Goal: Find contact information: Find contact information

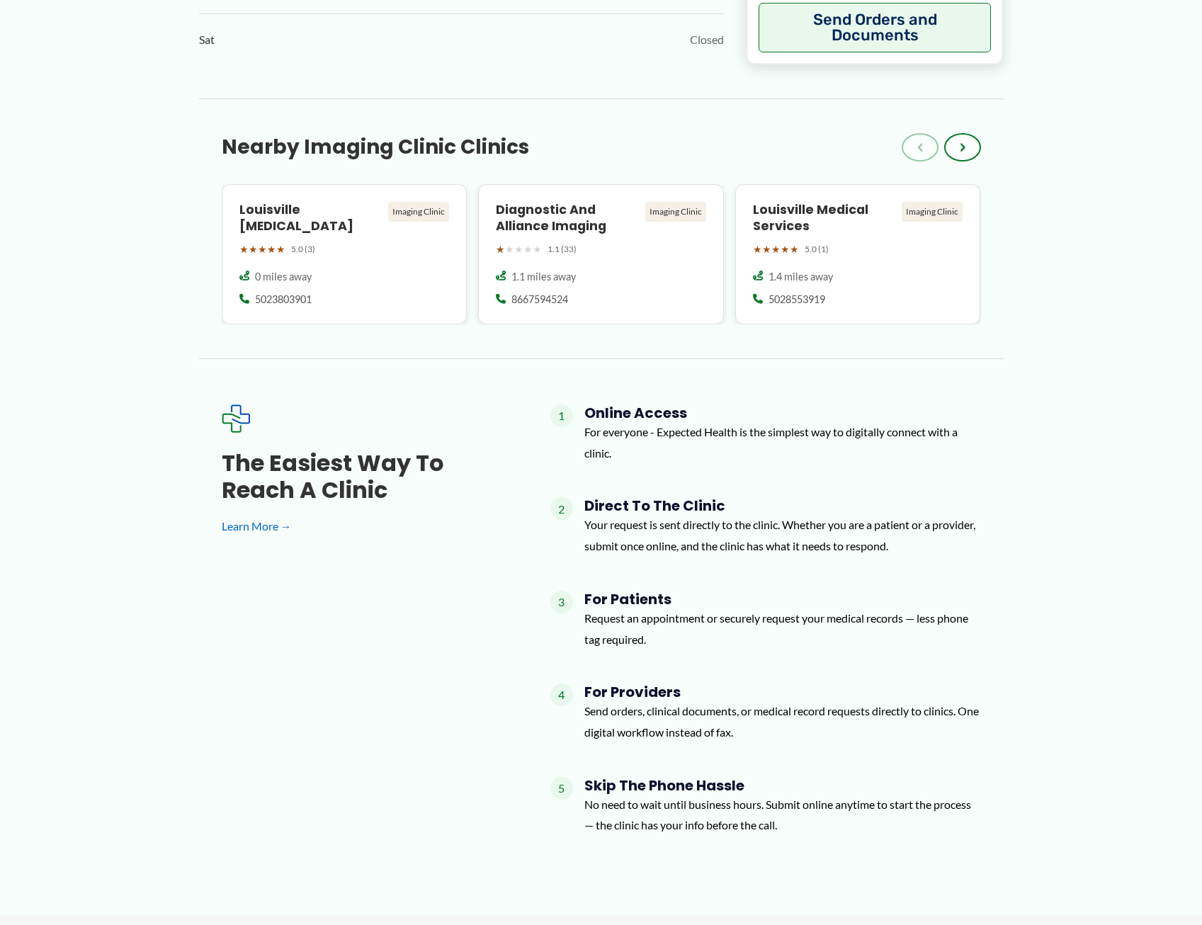
scroll to position [1133, 0]
click at [789, 224] on h4 "Louisville Medical Services" at bounding box center [825, 216] width 144 height 33
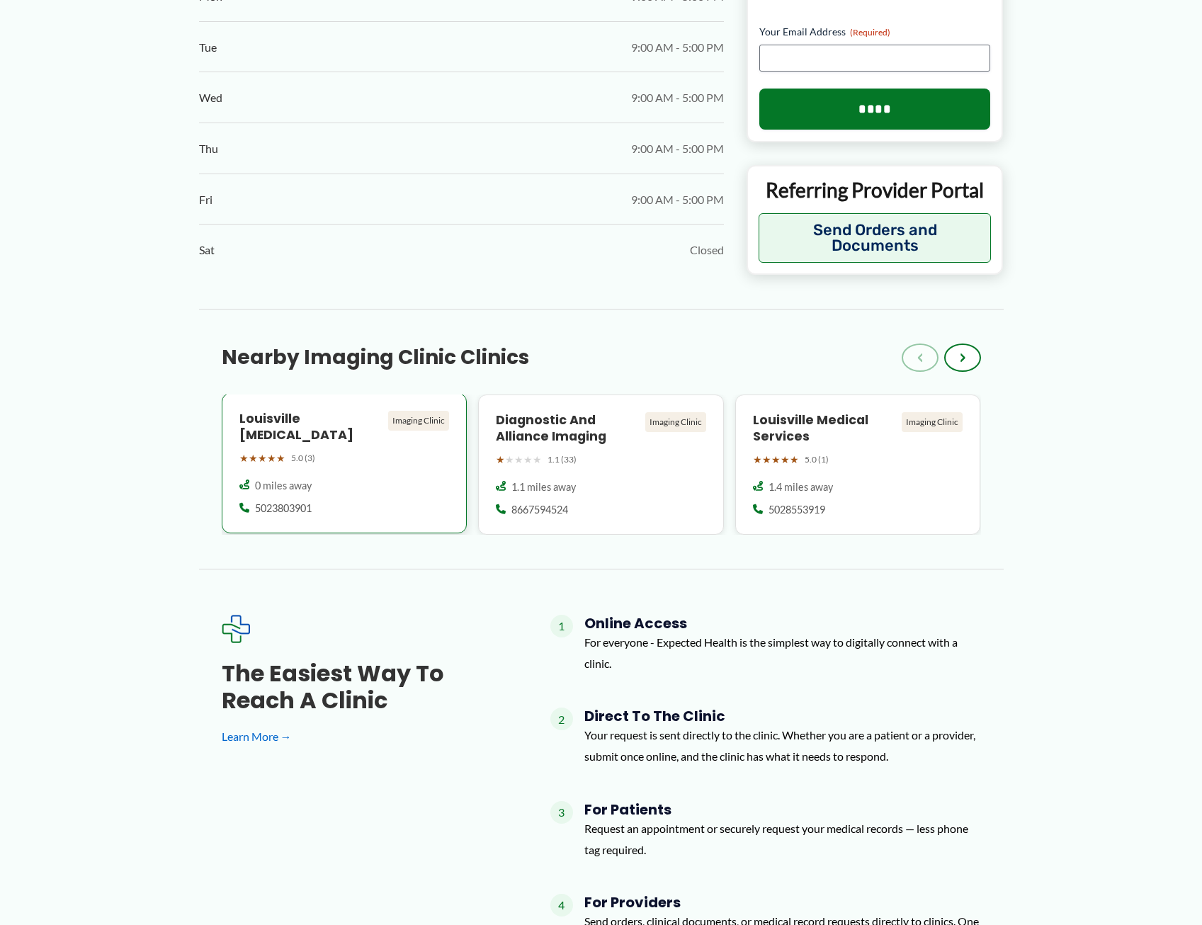
scroll to position [921, 0]
click at [623, 488] on div "1.1 miles away" at bounding box center [601, 486] width 210 height 14
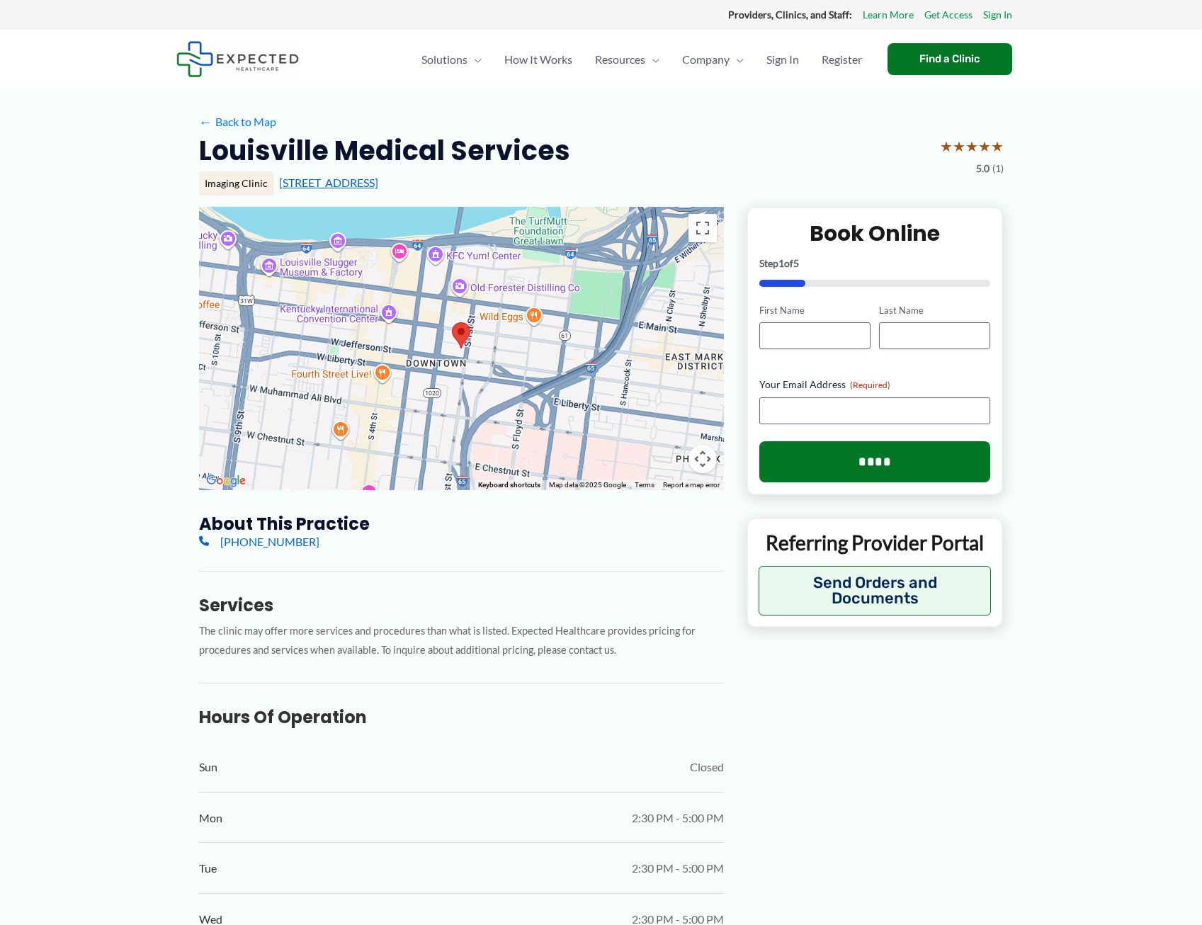
drag, startPoint x: 273, startPoint y: 179, endPoint x: 387, endPoint y: 185, distance: 114.9
click at [387, 185] on div "Imaging Clinic 222 S 1st St, Louisville, KY" at bounding box center [601, 183] width 804 height 24
copy div "222 S 1st St, Louisville,"
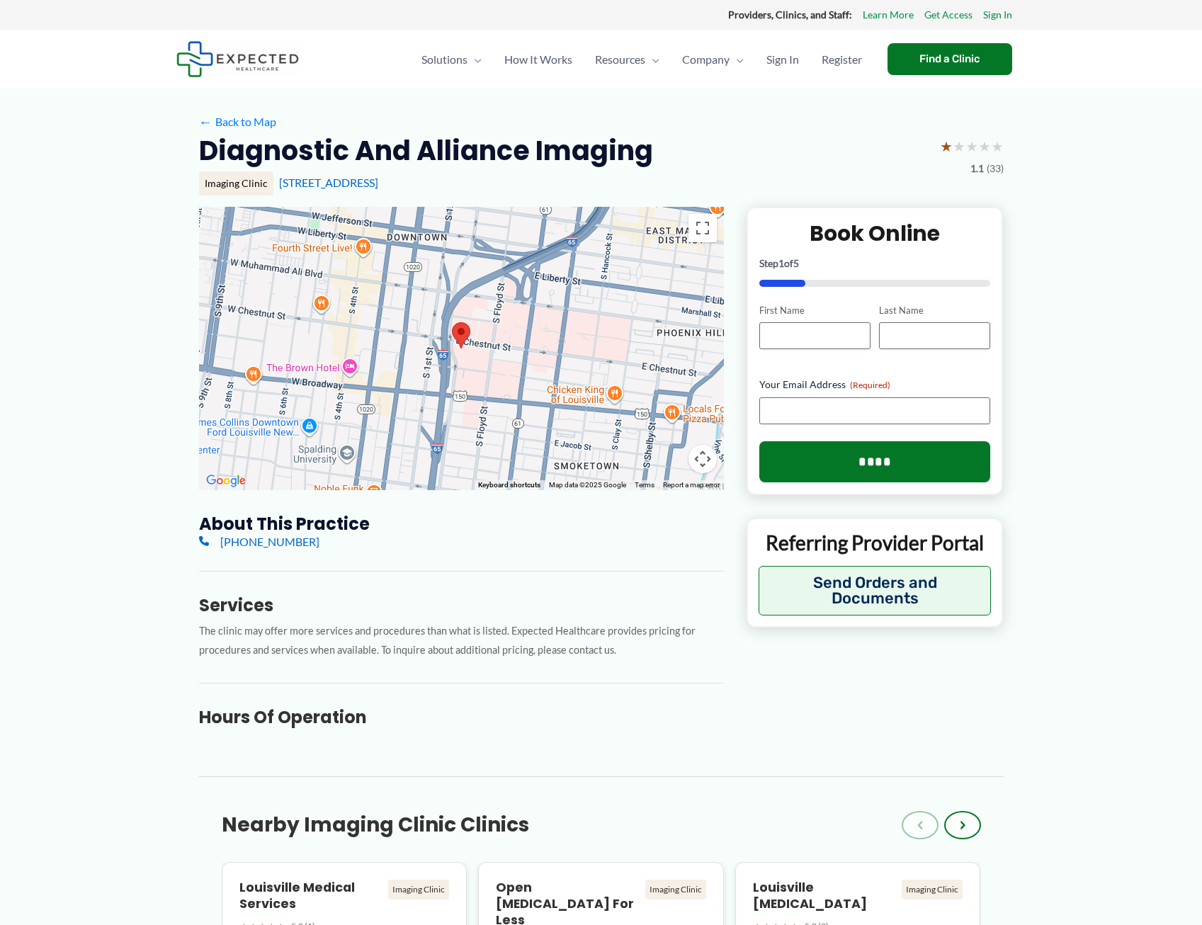
drag, startPoint x: 204, startPoint y: 144, endPoint x: 455, endPoint y: 188, distance: 254.4
click at [455, 188] on div "Diagnostic And Alliance Imaging ★ ★ ★ ★ ★ 1.1 (33) Imaging Clinic [STREET_ADDRE…" at bounding box center [601, 170] width 804 height 74
drag, startPoint x: 455, startPoint y: 188, endPoint x: 470, endPoint y: 185, distance: 15.8
click at [471, 185] on div "200 E Chestnut St # 6, Louisville, KY" at bounding box center [641, 183] width 724 height 16
drag, startPoint x: 460, startPoint y: 185, endPoint x: 276, endPoint y: 183, distance: 184.1
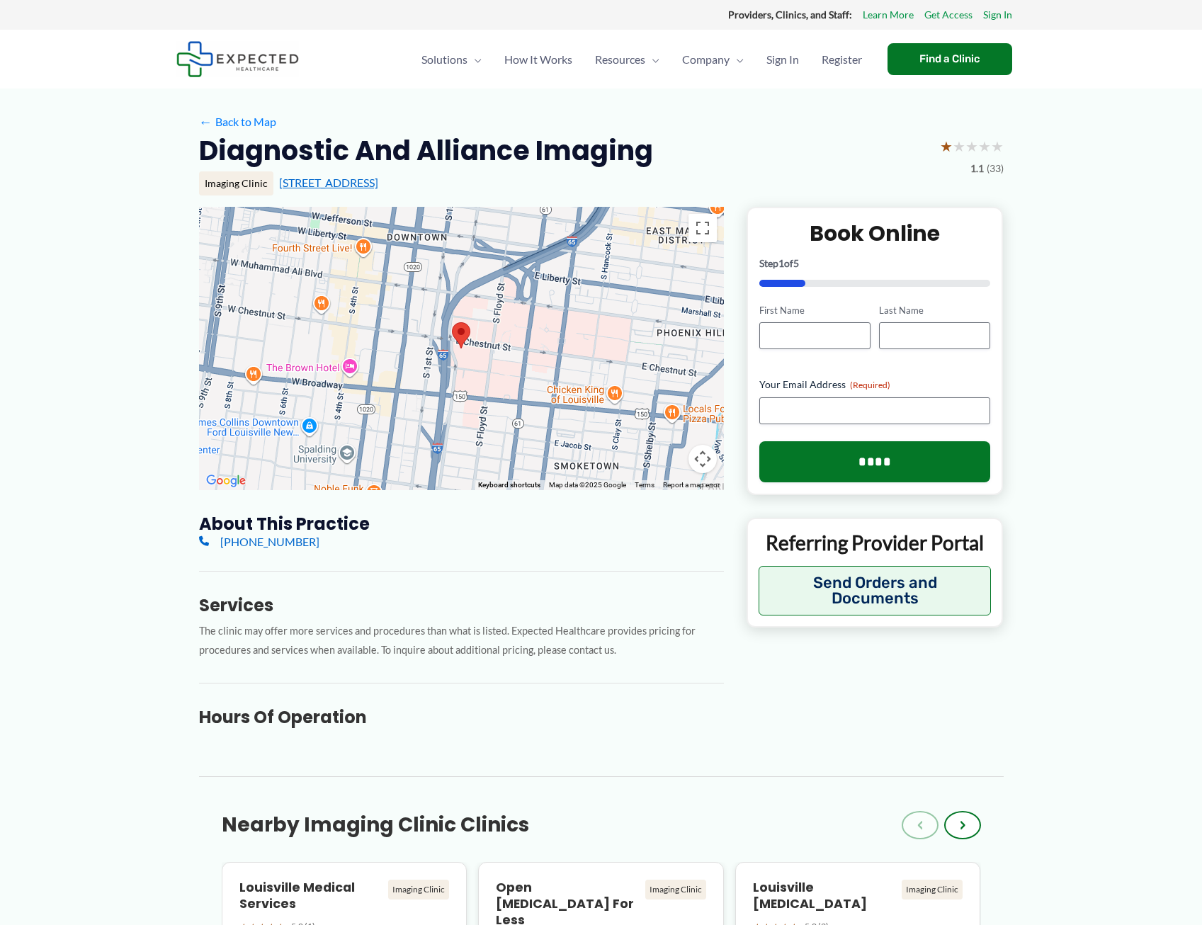
click at [279, 183] on div "200 E Chestnut St # 6, Louisville, KY" at bounding box center [641, 183] width 724 height 16
copy link "200 E Chestnut St # 6, Louisville, KY"
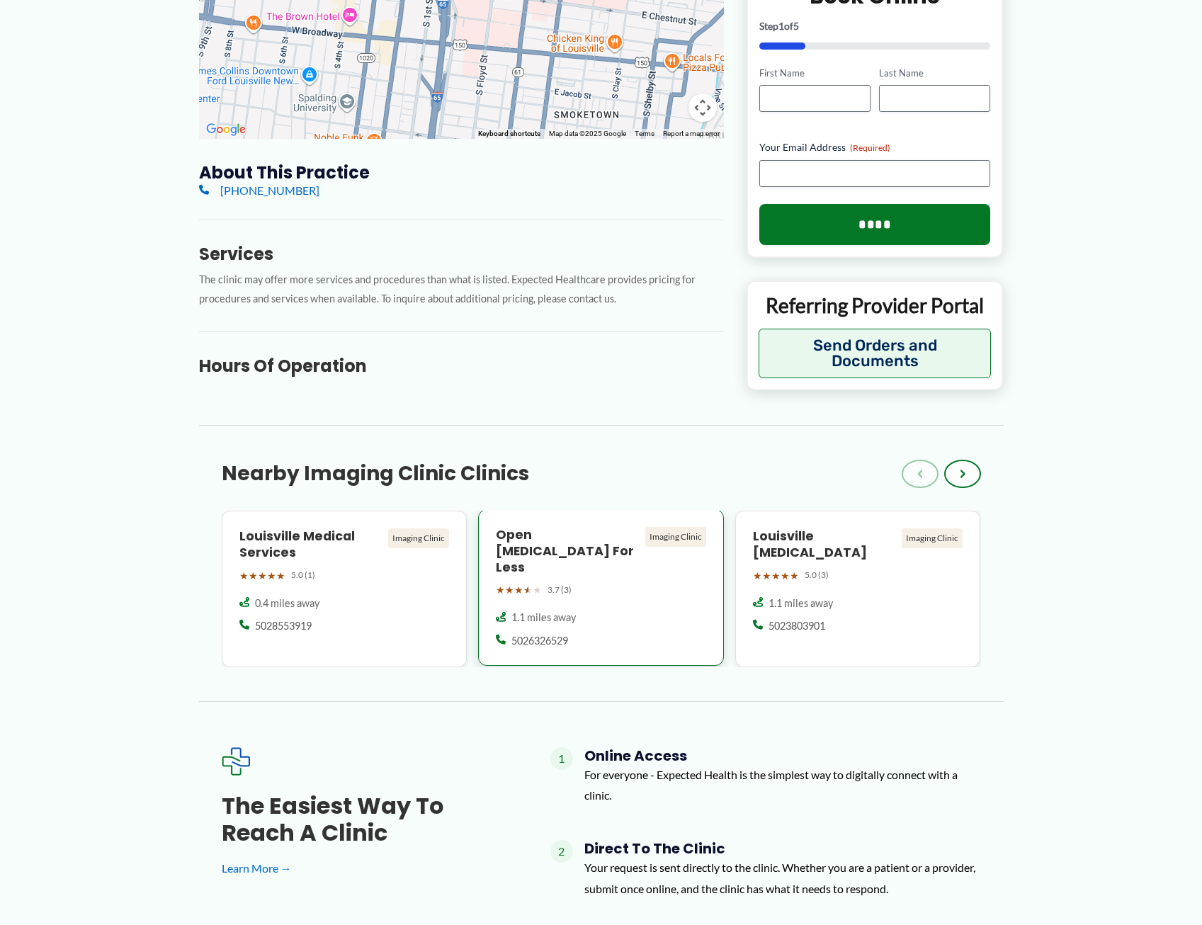
scroll to position [353, 0]
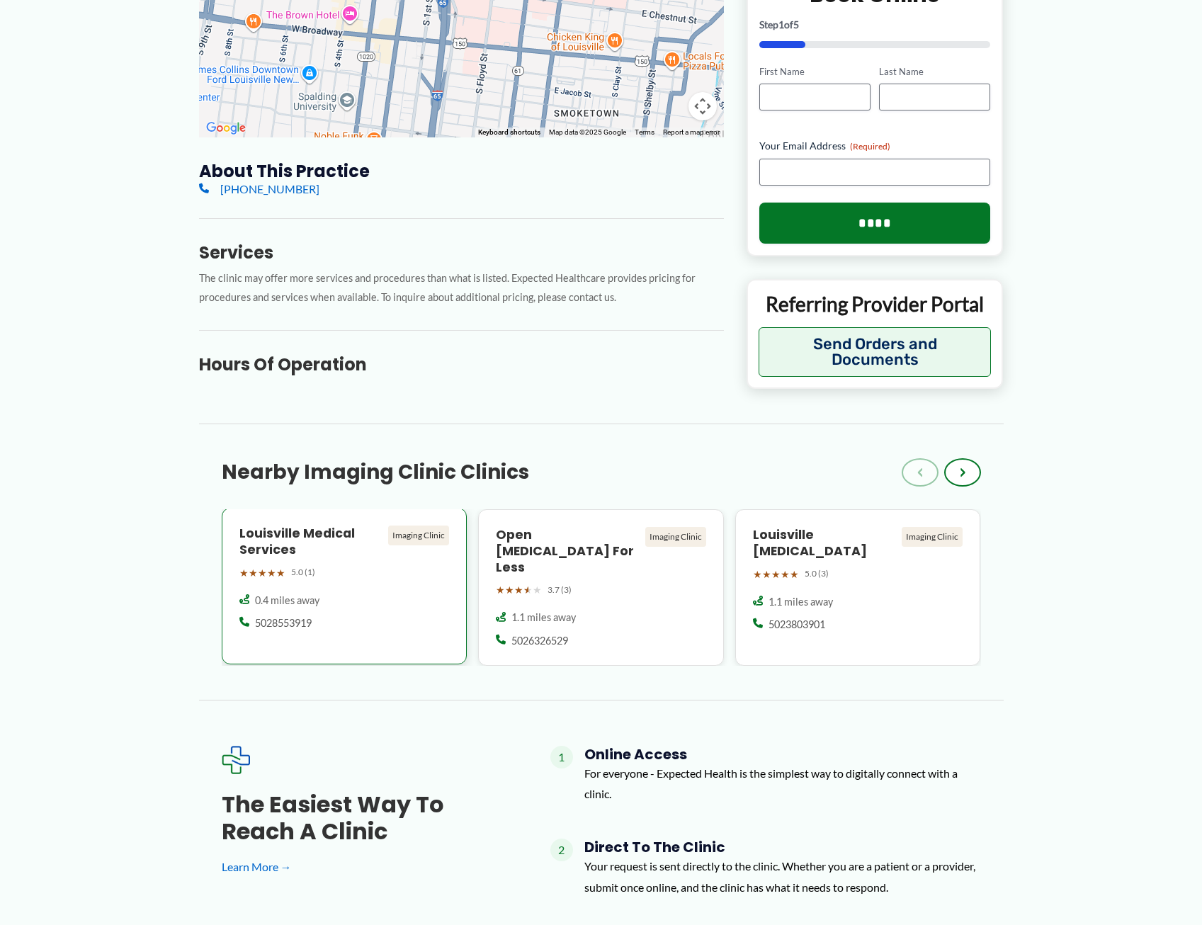
click at [346, 584] on div "Louisville Medical Services Imaging Clinic ★ ★ ★ ★ ★ 5.0 (1) 0.4 miles away 502…" at bounding box center [345, 586] width 246 height 157
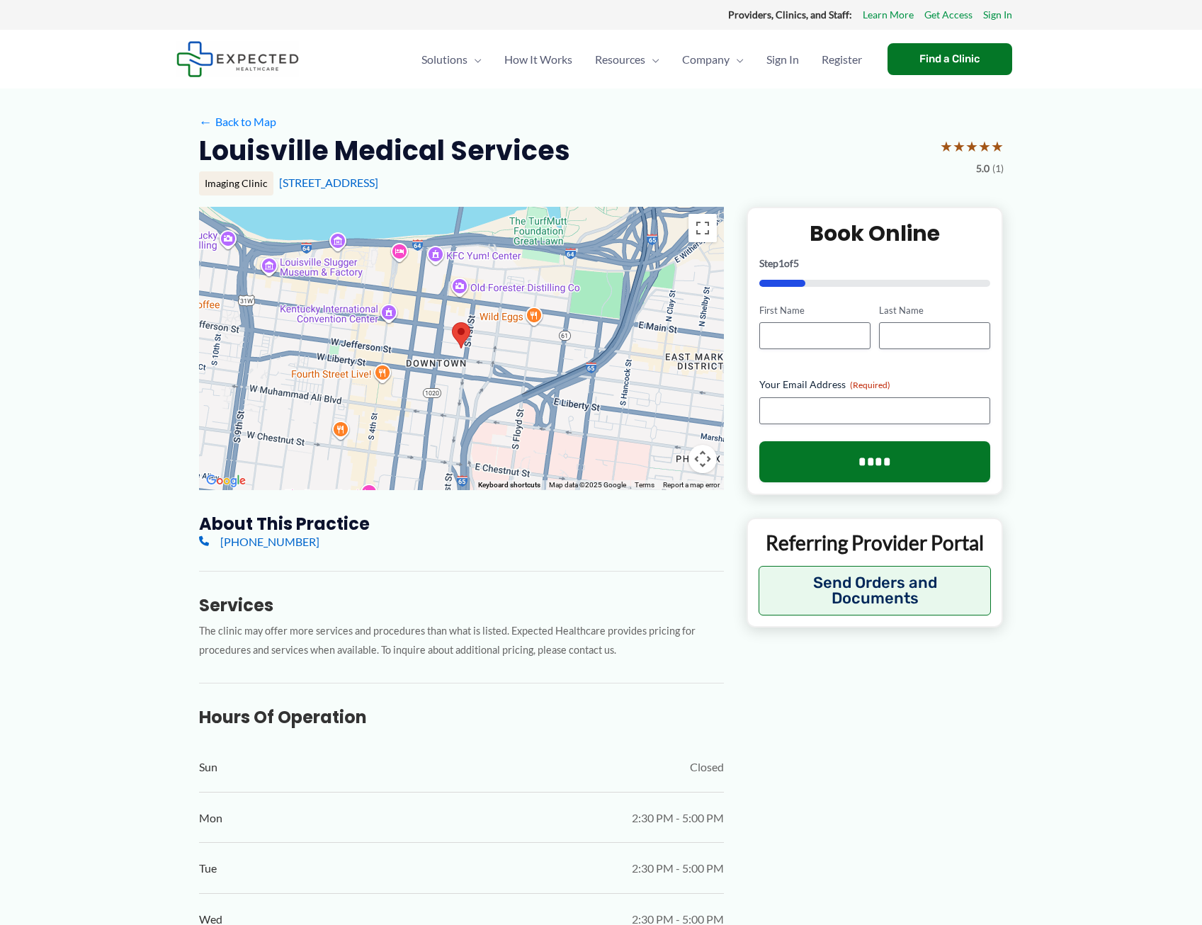
drag, startPoint x: 407, startPoint y: 188, endPoint x: 275, endPoint y: 184, distance: 132.5
click at [275, 184] on div "Imaging Clinic 222 S 1st St, Louisville, KY" at bounding box center [601, 183] width 804 height 24
copy link "222 S 1st St, Louisville, KY"
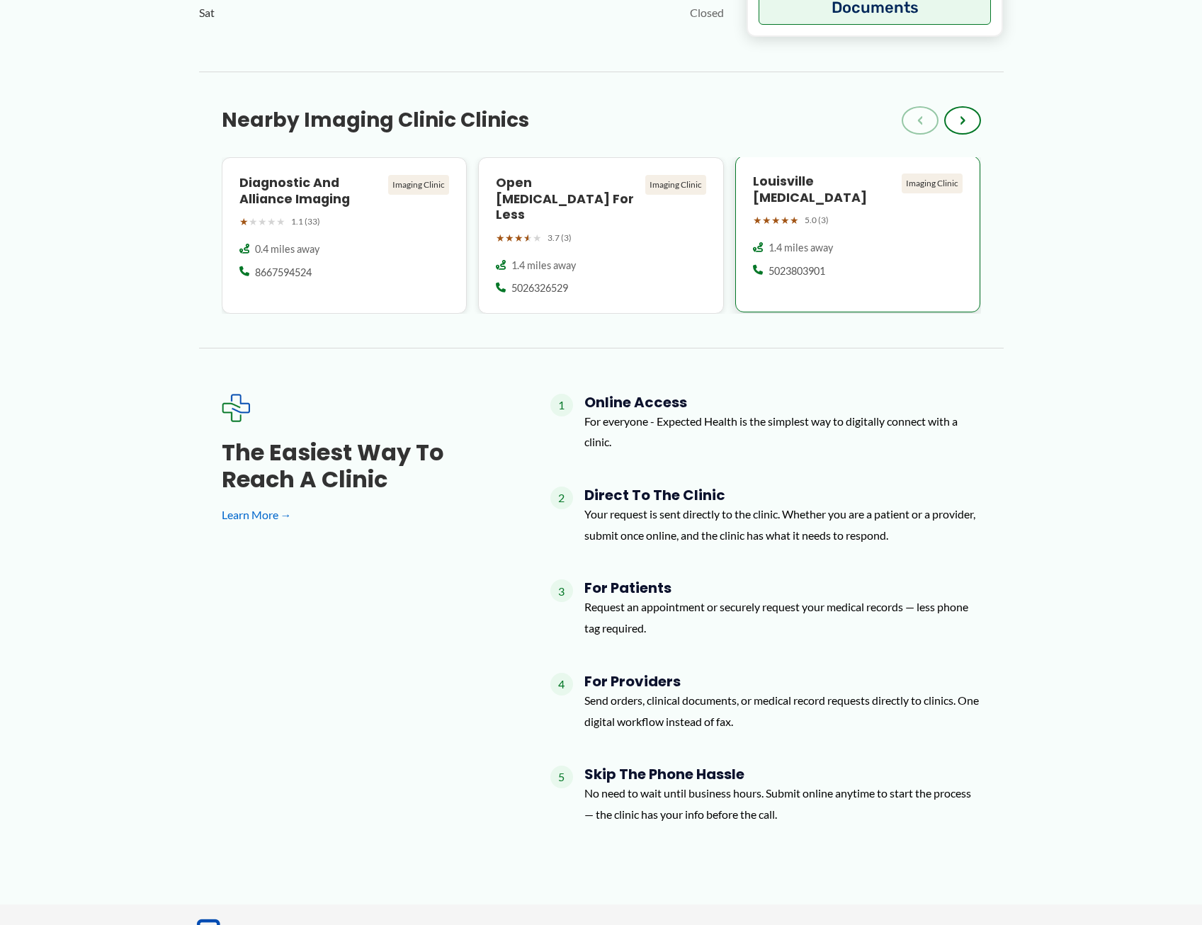
scroll to position [1061, 0]
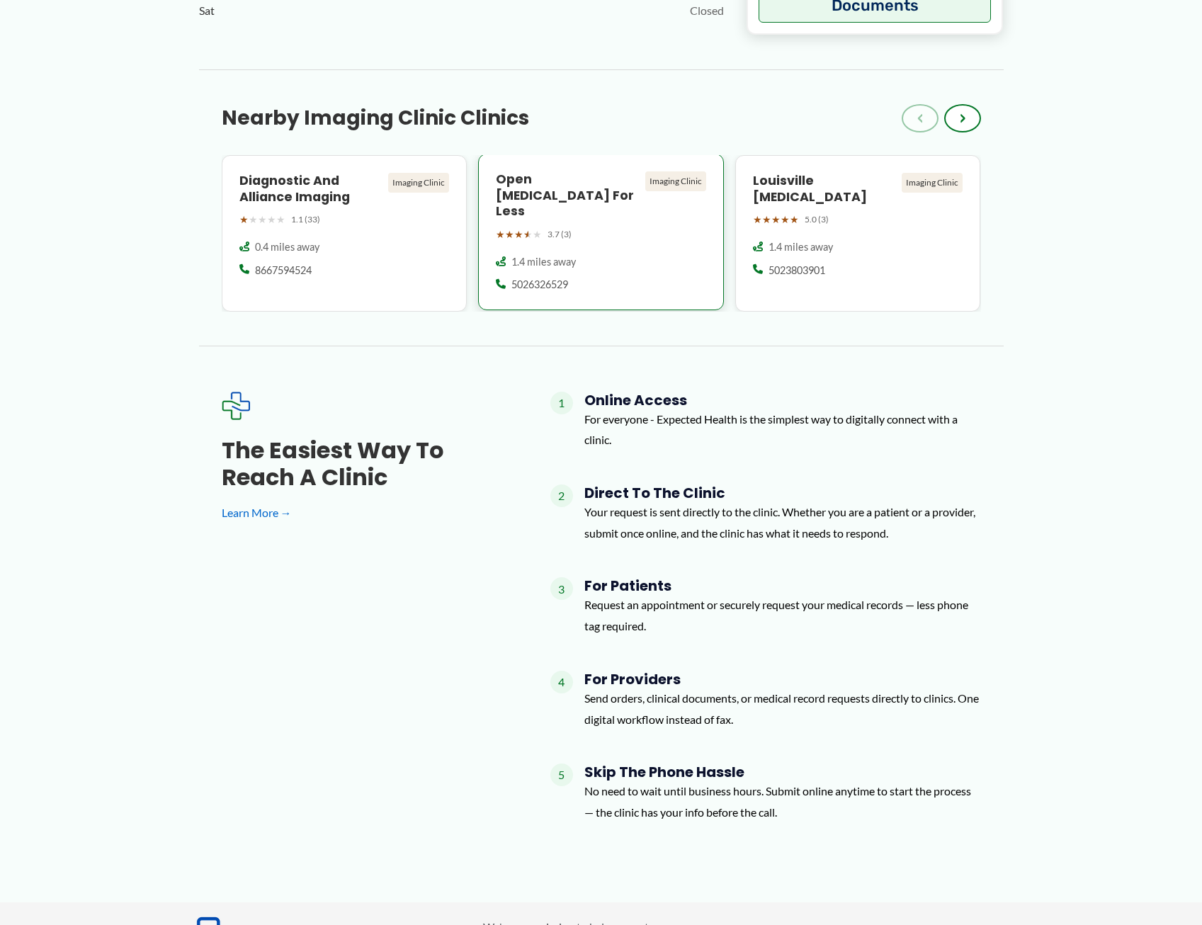
click at [656, 255] on div "1.4 miles away 5026326529" at bounding box center [601, 273] width 210 height 37
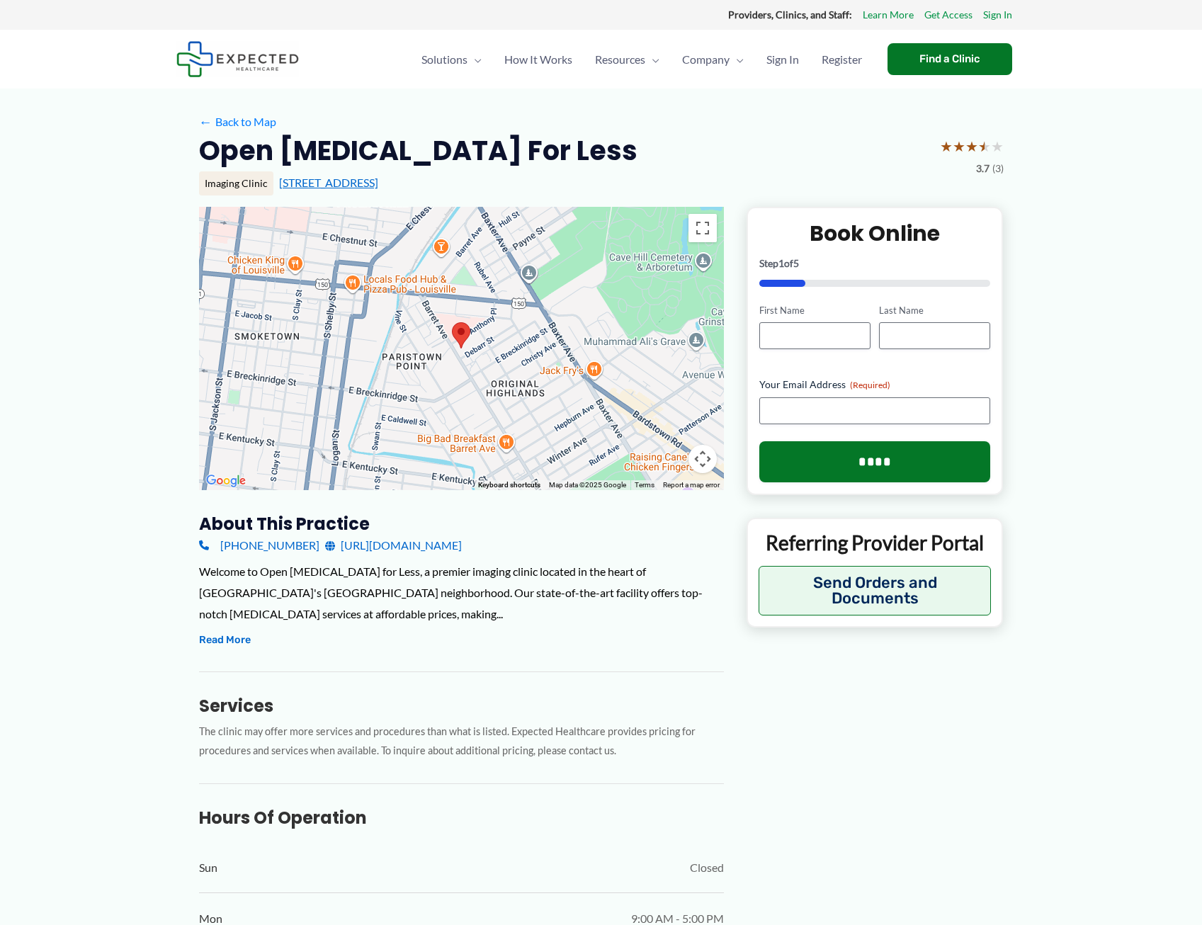
drag, startPoint x: 274, startPoint y: 176, endPoint x: 381, endPoint y: 183, distance: 107.2
click at [381, 183] on div "Imaging Clinic [STREET_ADDRESS]" at bounding box center [601, 183] width 804 height 24
copy link "[STREET_ADDRESS]"
